Goal: Transaction & Acquisition: Obtain resource

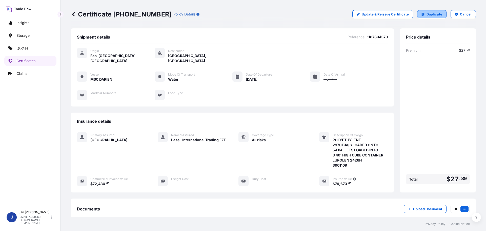
click at [437, 17] on link "Duplicate" at bounding box center [431, 14] width 29 height 8
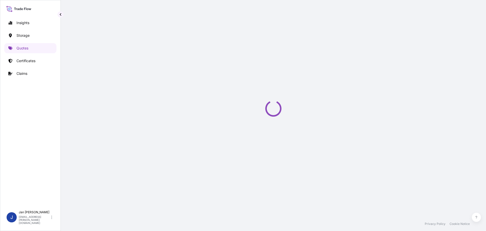
select select "Water"
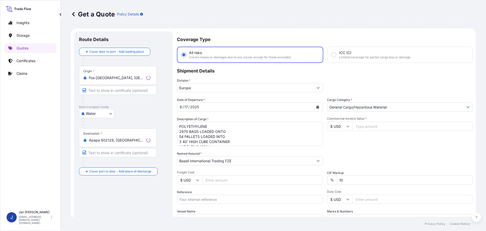
scroll to position [8, 0]
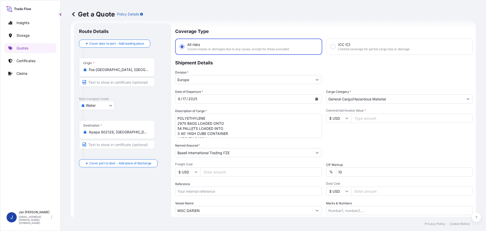
click at [129, 73] on div "Origin * [GEOGRAPHIC_DATA], [GEOGRAPHIC_DATA]" at bounding box center [117, 67] width 76 height 19
click at [129, 72] on input "Fos-[GEOGRAPHIC_DATA], [GEOGRAPHIC_DATA]" at bounding box center [119, 69] width 60 height 5
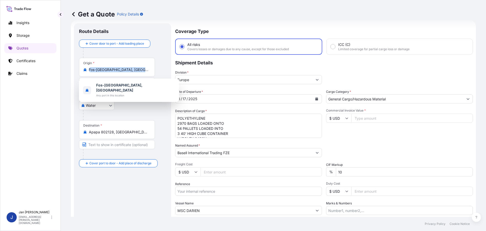
click at [129, 73] on div "Origin * [GEOGRAPHIC_DATA], [GEOGRAPHIC_DATA]" at bounding box center [117, 67] width 76 height 19
click at [129, 72] on input "Fos-[GEOGRAPHIC_DATA], [GEOGRAPHIC_DATA]" at bounding box center [119, 69] width 60 height 5
click at [129, 73] on div "Origin * [GEOGRAPHIC_DATA], [GEOGRAPHIC_DATA]" at bounding box center [117, 67] width 76 height 19
click at [129, 72] on input "Fos-[GEOGRAPHIC_DATA], [GEOGRAPHIC_DATA]" at bounding box center [119, 69] width 60 height 5
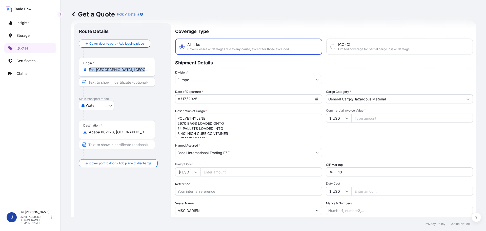
click at [129, 69] on input "Fos-[GEOGRAPHIC_DATA], [GEOGRAPHIC_DATA]" at bounding box center [119, 69] width 60 height 5
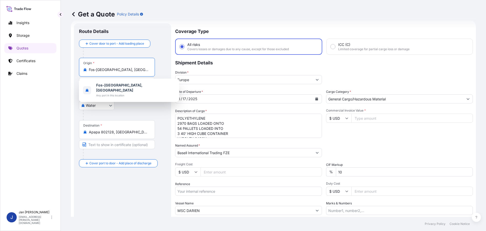
click at [129, 69] on input "Fos-[GEOGRAPHIC_DATA], [GEOGRAPHIC_DATA]" at bounding box center [119, 69] width 60 height 5
click at [128, 69] on input "Fos-[GEOGRAPHIC_DATA], [GEOGRAPHIC_DATA]" at bounding box center [119, 69] width 60 height 5
paste input "[GEOGRAPHIC_DATA], [GEOGRAPHIC_DATA]"
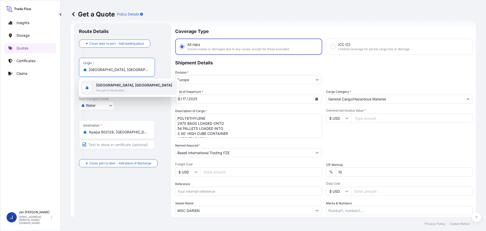
click at [130, 85] on b "[GEOGRAPHIC_DATA], [GEOGRAPHIC_DATA]" at bounding box center [134, 85] width 76 height 4
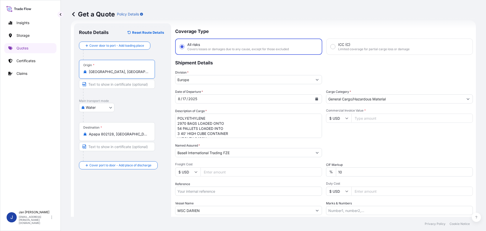
type input "[GEOGRAPHIC_DATA], [GEOGRAPHIC_DATA]"
click at [127, 103] on div "Water Air Water Inland" at bounding box center [122, 107] width 87 height 9
click at [127, 134] on input "Apapa 802128, [GEOGRAPHIC_DATA], [GEOGRAPHIC_DATA]" at bounding box center [119, 133] width 60 height 5
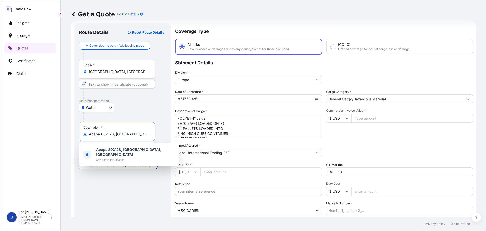
click at [127, 134] on input "Apapa 802128, [GEOGRAPHIC_DATA], [GEOGRAPHIC_DATA]" at bounding box center [119, 133] width 60 height 5
paste input "MBARLI, [GEOGRAPHIC_DATA]"
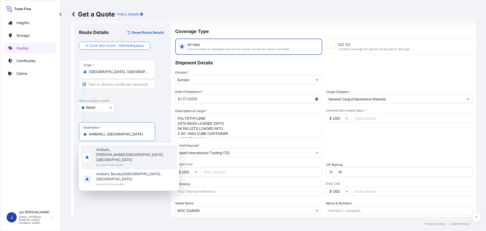
click at [127, 162] on span "Any port in this location" at bounding box center [135, 164] width 79 height 5
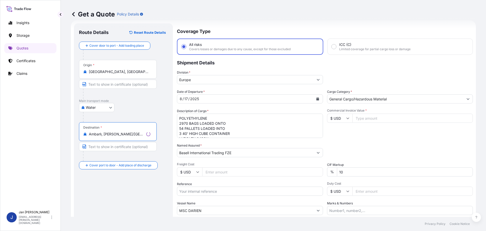
type input "Ambarlı, [PERSON_NAME]/[GEOGRAPHIC_DATA], [GEOGRAPHIC_DATA]"
click at [329, 24] on div "Get a Quote Policy Details" at bounding box center [273, 14] width 405 height 28
click at [260, 121] on textarea "POLYETHYLENE 2970 BAGS LOADED ONTO 54 PALLETS LOADED INTO 3 40' HIGH CUBE CONTA…" at bounding box center [248, 125] width 147 height 24
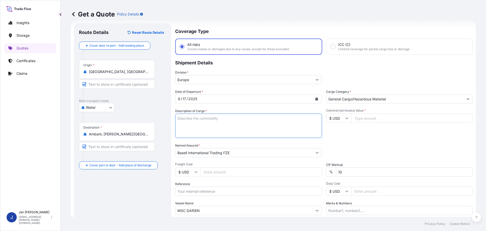
click at [359, 28] on div "Get a Quote Policy Details" at bounding box center [273, 14] width 405 height 28
click at [315, 98] on icon "Calendar" at bounding box center [316, 98] width 3 height 3
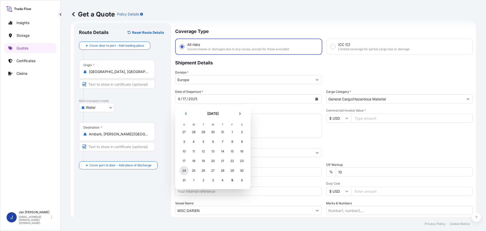
click at [181, 172] on div "24" at bounding box center [183, 170] width 9 height 9
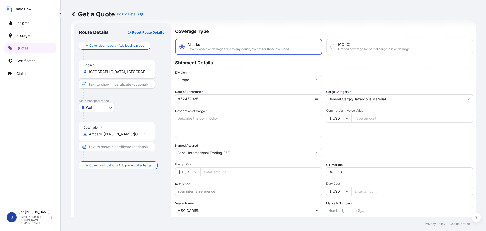
click at [219, 212] on input "MSC DARIEN" at bounding box center [243, 210] width 137 height 9
paste input "CMA CGM MARLI"
type input "CMA CGM [PERSON_NAME]"
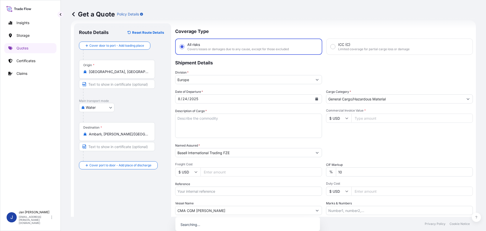
click at [219, 201] on div "Vessel Name CMA CGM [PERSON_NAME]" at bounding box center [248, 207] width 147 height 14
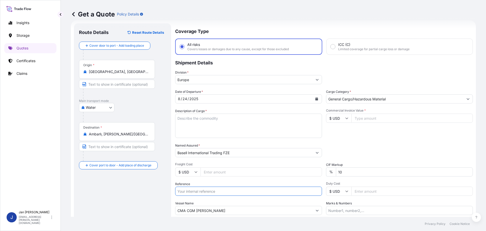
click at [198, 194] on input "Reference" at bounding box center [248, 190] width 147 height 9
paste input "1187427028"
type input "1187427028"
click at [388, 143] on div "Date of Departure * [DATE] Cargo Category * General Cargo/Hazardous Material De…" at bounding box center [324, 152] width 298 height 126
click at [395, 118] on input "Commercial Invoice Value *" at bounding box center [411, 117] width 121 height 9
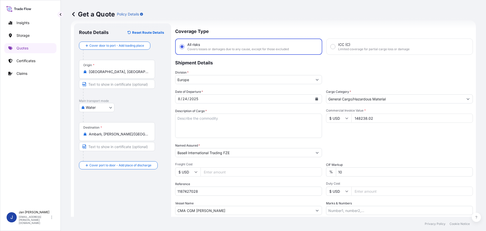
type input "148238.02"
click at [427, 142] on div "Date of Departure * [DATE] Cargo Category * General Cargo/Hazardous Material De…" at bounding box center [324, 152] width 298 height 126
click at [345, 117] on icon at bounding box center [346, 117] width 3 height 3
click at [335, 132] on div "€ EUR" at bounding box center [336, 132] width 21 height 10
type input "€ EUR"
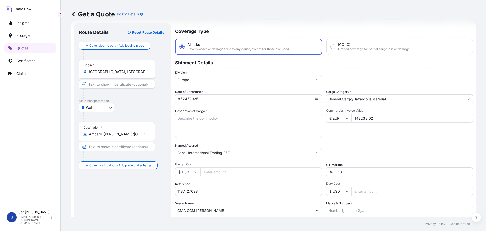
click at [361, 136] on div "Commercial Invoice Value * € EUR 148238.02" at bounding box center [399, 122] width 147 height 29
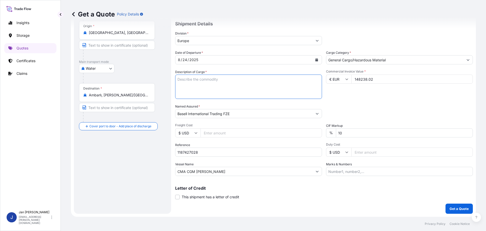
click at [210, 91] on textarea "POLYETHYLENE 2970 BAGS LOADED ONTO 54 PALLETS LOADED INTO 3 40' HIGH CUBE CONTA…" at bounding box center [248, 86] width 147 height 24
paste textarea "POLYPROPYLENE 2970 BAGS LOADED ONTO 54 PALLETS LOADED INTO 3 40' HIGH CUBE CONT…"
type textarea "POLYPROPYLENE 2970 BAGS LOADED ONTO 54 PALLETS LOADED INTO 3 40' HIGH CUBE CONT…"
click at [393, 103] on div "Date of Departure * [DATE] Cargo Category * General Cargo/Hazardous Material De…" at bounding box center [324, 113] width 298 height 126
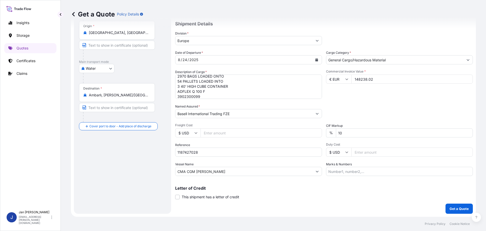
click at [250, 153] on input "1187427028" at bounding box center [248, 151] width 147 height 9
paste input ": 5013172626 / 5013169299 / 30424"
click at [203, 150] on input "1187427028 / : 5013172626 / 5013169299 / 30424" at bounding box center [248, 151] width 147 height 9
type input "1187427028 / 5013172626 / 5013169299 / 30424"
click at [451, 211] on button "Get a Quote" at bounding box center [458, 208] width 27 height 10
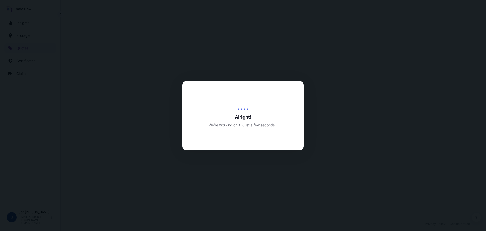
select select "Water"
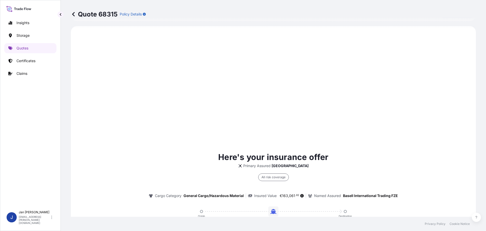
scroll to position [243, 0]
click at [457, 203] on div "Here's your insurance offer Primary Assured [GEOGRAPHIC_DATA] All risk coverage…" at bounding box center [273, 205] width 391 height 110
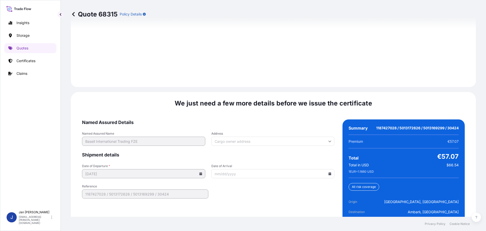
scroll to position [735, 0]
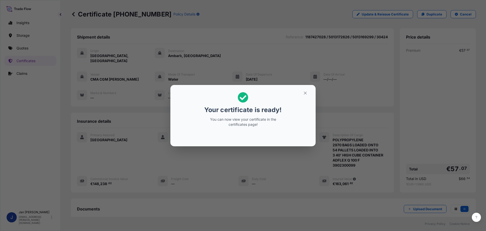
click at [304, 95] on icon "button" at bounding box center [305, 93] width 5 height 5
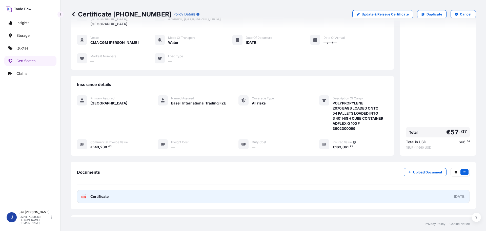
scroll to position [56, 0]
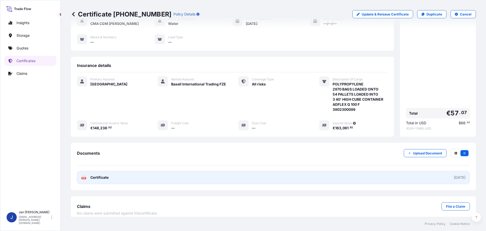
click at [113, 176] on link "PDF Certificate [DATE]" at bounding box center [273, 177] width 393 height 13
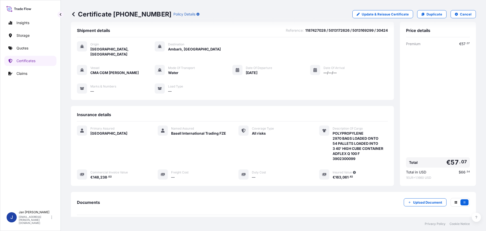
scroll to position [0, 0]
